Goal: Book appointment/travel/reservation

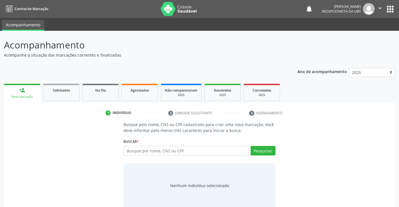
click at [180, 148] on input "text" at bounding box center [186, 151] width 125 height 10
type input "700501166463656"
click at [260, 148] on button "Pesquisar" at bounding box center [263, 151] width 25 height 10
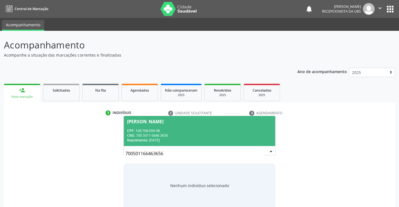
scroll to position [9, 0]
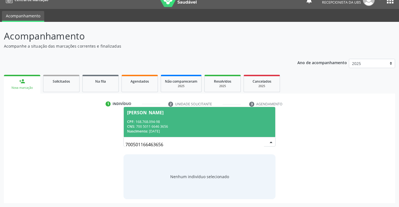
click at [222, 121] on div "CPF: 168.768.094-98" at bounding box center [199, 121] width 145 height 5
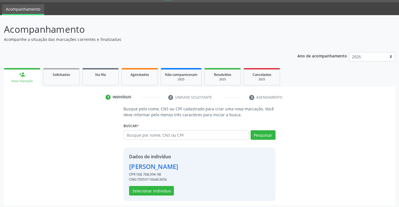
scroll to position [18, 0]
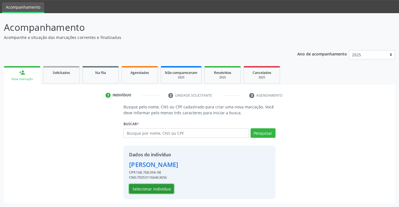
click at [156, 191] on button "Selecionar indivíduo" at bounding box center [151, 189] width 45 height 10
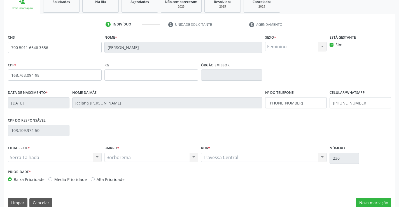
scroll to position [97, 0]
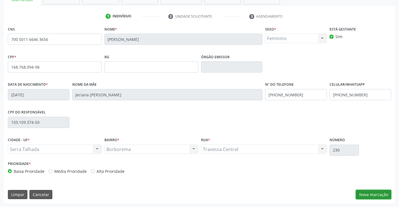
click at [376, 195] on button "Nova marcação" at bounding box center [373, 195] width 35 height 10
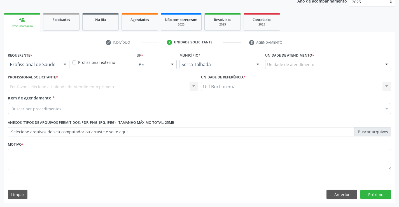
scroll to position [71, 0]
click at [326, 67] on div "Unidade de atendimento" at bounding box center [328, 65] width 126 height 10
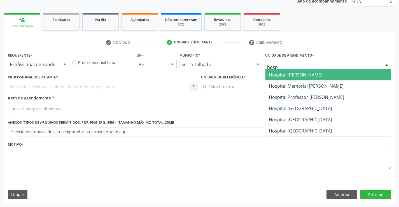
type input "hospi"
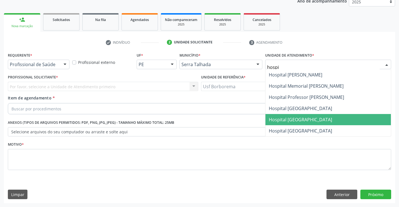
click at [313, 114] on span "Hospital [GEOGRAPHIC_DATA]" at bounding box center [328, 119] width 125 height 11
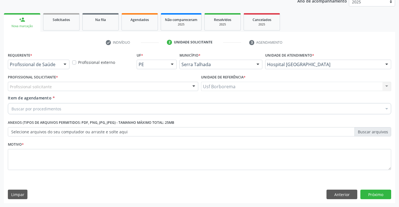
click at [80, 87] on div "Profissional solicitante" at bounding box center [103, 87] width 190 height 10
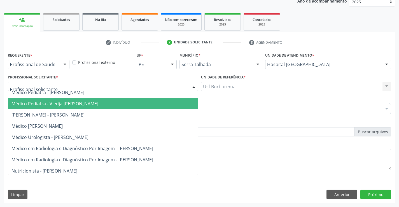
scroll to position [667, 0]
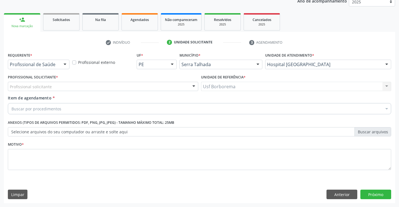
click at [264, 186] on div "Requerente * Profissional de Saúde Profissional de Saúde Paciente Nenhum result…" at bounding box center [199, 127] width 391 height 152
click at [72, 93] on div "Profissional Solicitante * Profissional solicitante Fisioterapeuta Geral - Glau…" at bounding box center [102, 84] width 193 height 22
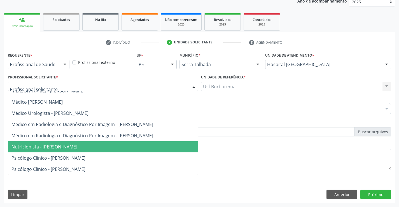
click at [76, 88] on div at bounding box center [103, 87] width 190 height 10
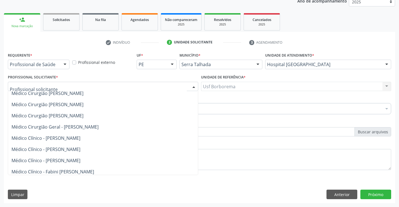
scroll to position [135, 0]
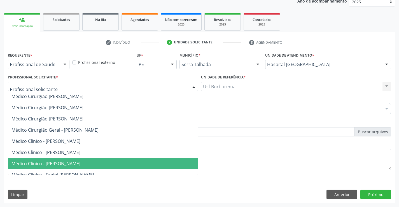
click at [79, 165] on span "Médico Clínico - [PERSON_NAME]" at bounding box center [45, 163] width 69 height 6
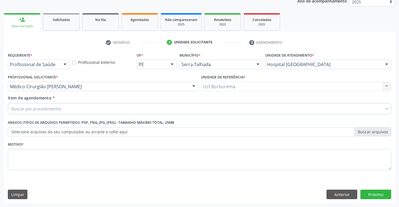
click at [64, 108] on div "Buscar por procedimentos" at bounding box center [199, 108] width 383 height 11
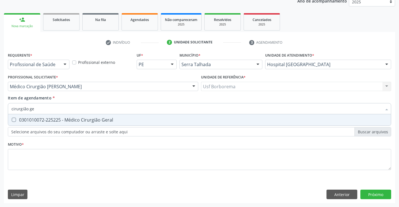
type input "cirurgião ger"
click at [13, 120] on Geral at bounding box center [14, 120] width 4 height 4
click at [12, 120] on Geral "checkbox" at bounding box center [10, 120] width 4 height 4
checkbox Geral "true"
click at [27, 156] on div "Requerente * Profissional de Saúde Profissional de Saúde Paciente Nenhum result…" at bounding box center [199, 114] width 383 height 127
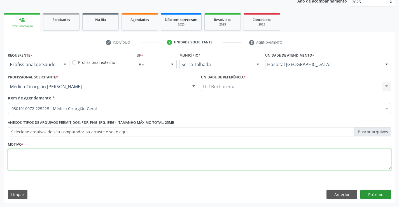
type textarea "."
click at [373, 194] on button "Próximo" at bounding box center [375, 195] width 31 height 10
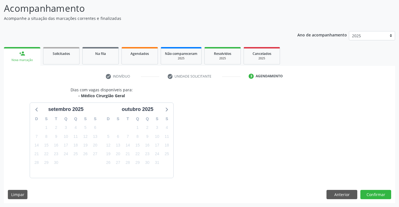
scroll to position [53, 0]
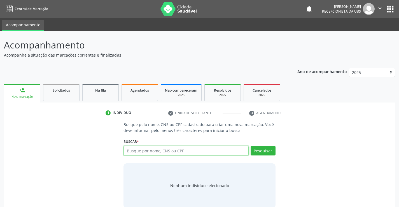
click at [139, 151] on input "text" at bounding box center [186, 151] width 125 height 10
paste input "168.768.094-98"
type input "168.768.094-98"
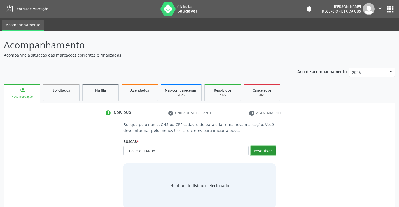
click at [266, 150] on button "Pesquisar" at bounding box center [263, 151] width 25 height 10
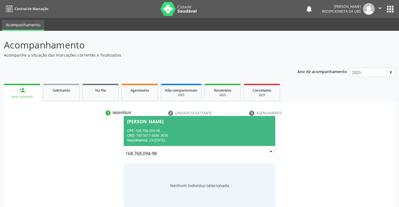
click at [209, 136] on div "CNS: 700 5011 6646 3656" at bounding box center [199, 135] width 145 height 5
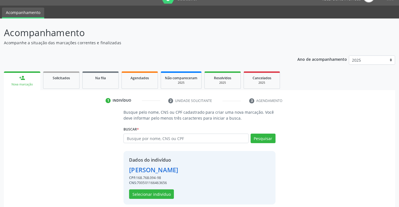
scroll to position [18, 0]
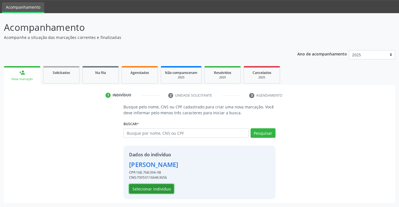
click at [167, 187] on button "Selecionar indivíduo" at bounding box center [151, 189] width 45 height 10
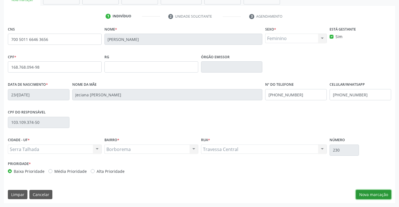
click at [374, 198] on button "Nova marcação" at bounding box center [373, 195] width 35 height 10
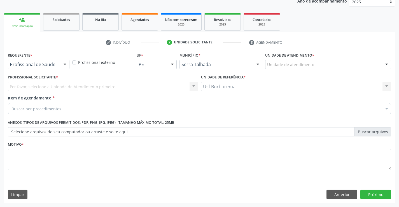
scroll to position [71, 0]
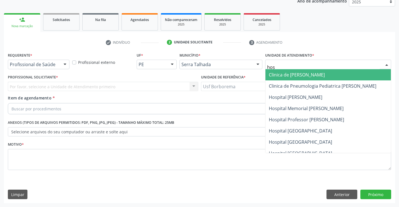
type input "hosp"
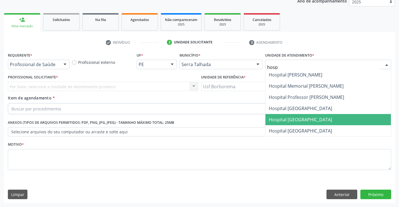
click at [295, 118] on span "Hospital [GEOGRAPHIC_DATA]" at bounding box center [300, 120] width 63 height 6
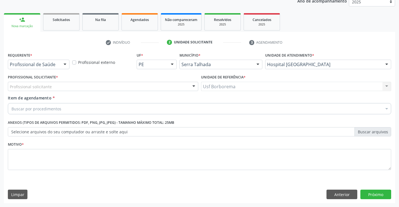
click at [77, 109] on div "Buscar por procedimentos" at bounding box center [199, 108] width 383 height 11
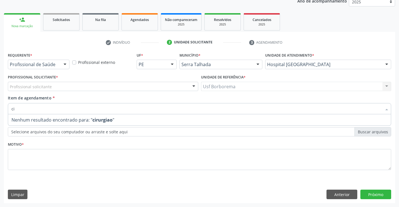
type input "c"
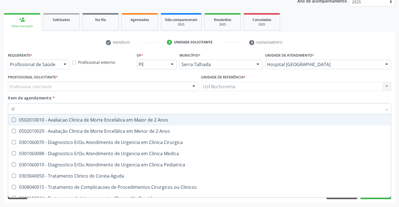
type input "c"
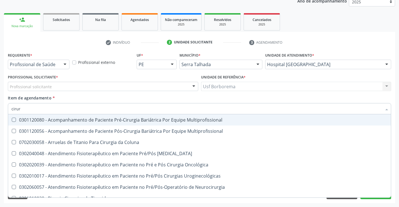
type input "cirurg"
click at [70, 84] on div "Profissional solicitante" at bounding box center [103, 87] width 190 height 10
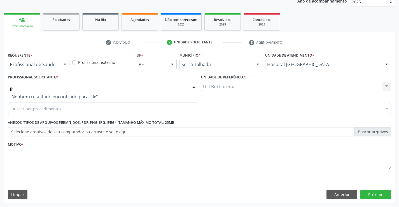
type input "f"
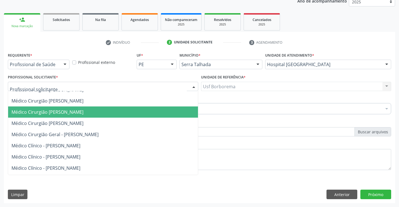
scroll to position [140, 0]
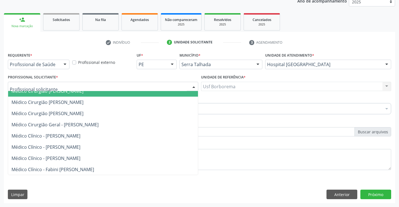
click at [69, 88] on div at bounding box center [103, 87] width 190 height 10
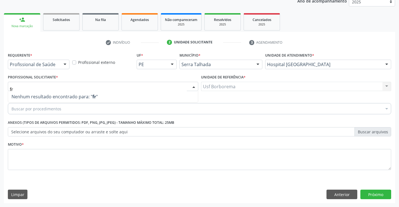
scroll to position [0, 0]
type input "[PERSON_NAME]"
click at [76, 187] on div "Requerente * Profissional de Saúde Profissional de Saúde Paciente Nenhum result…" at bounding box center [199, 127] width 391 height 152
click at [53, 88] on div "Profissional solicitante" at bounding box center [103, 87] width 190 height 10
type input "f"
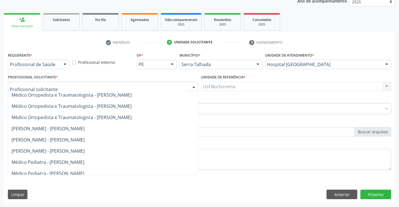
scroll to position [476, 0]
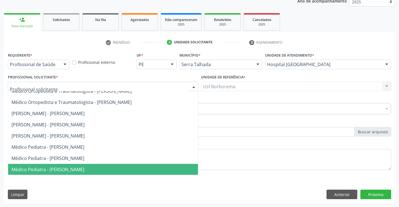
click at [79, 194] on div "Limpar Anterior Próximo" at bounding box center [199, 195] width 383 height 10
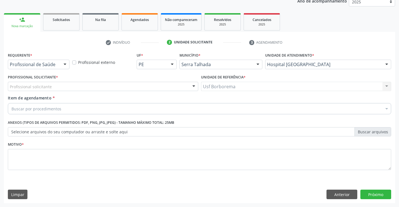
click at [62, 108] on div "Buscar por procedimentos" at bounding box center [199, 108] width 383 height 11
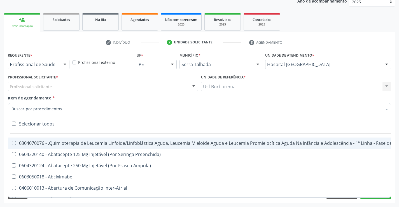
paste input "225225"
type input "225225"
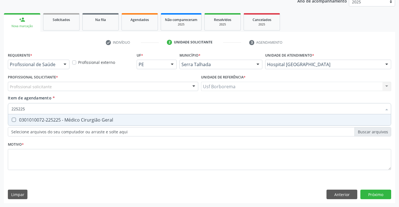
click at [13, 120] on Geral at bounding box center [14, 120] width 4 height 4
click at [12, 120] on Geral "checkbox" at bounding box center [10, 120] width 4 height 4
checkbox Geral "true"
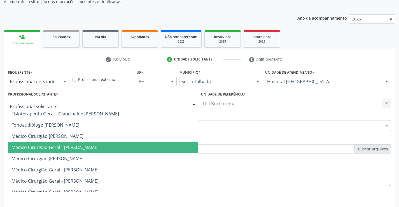
scroll to position [71, 0]
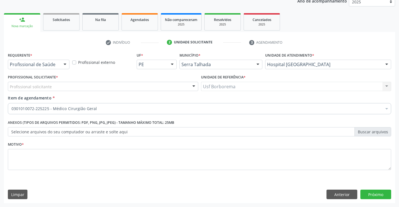
click at [60, 90] on div "Profissional solicitante" at bounding box center [103, 87] width 190 height 10
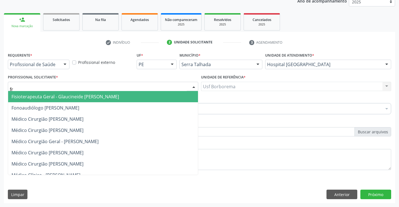
type input "f"
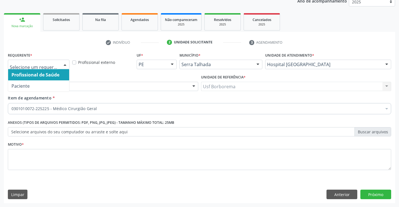
click at [65, 62] on div at bounding box center [65, 65] width 8 height 10
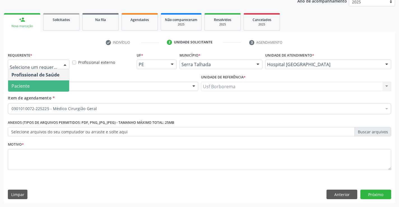
click at [57, 81] on span "Paciente" at bounding box center [38, 85] width 61 height 11
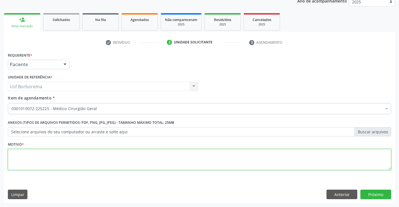
click at [78, 153] on textarea at bounding box center [199, 159] width 383 height 21
type textarea "."
click at [373, 195] on button "Próximo" at bounding box center [375, 195] width 31 height 10
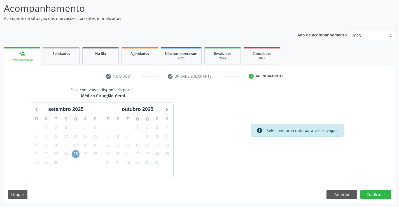
click at [75, 154] on span "25" at bounding box center [76, 154] width 8 height 8
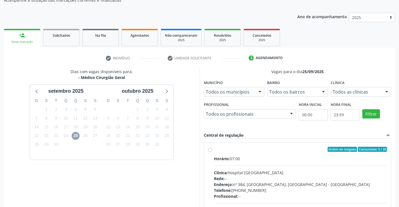
scroll to position [65, 0]
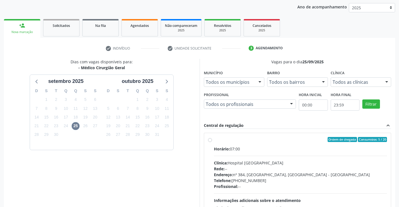
click at [214, 139] on label "Ordem de chegada Consumidos: 5 / 20 Horário: 07:00 Clínica: Hospital [GEOGRAPHI…" at bounding box center [300, 180] width 173 height 86
click at [209, 139] on input "Ordem de chegada Consumidos: 5 / 20 Horário: 07:00 Clínica: Hospital [GEOGRAPHI…" at bounding box center [210, 139] width 4 height 5
radio input "true"
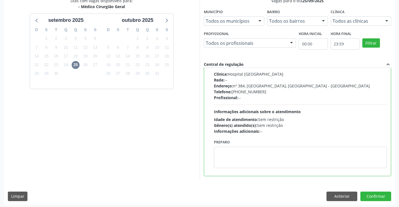
scroll to position [128, 0]
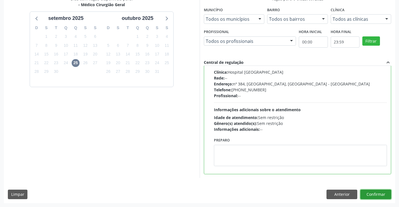
click at [371, 195] on button "Confirmar" at bounding box center [375, 195] width 31 height 10
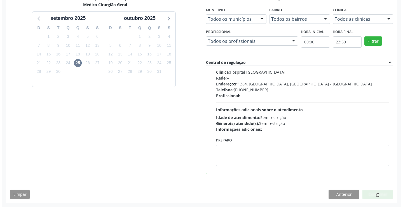
scroll to position [0, 0]
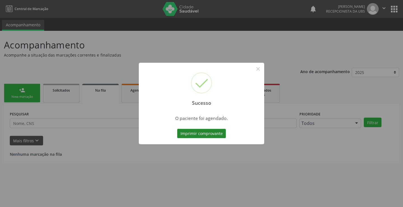
click at [194, 135] on button "Imprimir comprovante" at bounding box center [201, 134] width 49 height 10
